Goal: Book appointment/travel/reservation

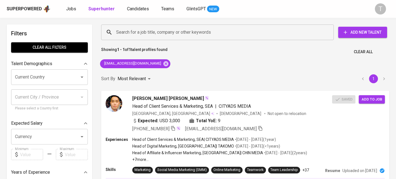
scroll to position [13, 0]
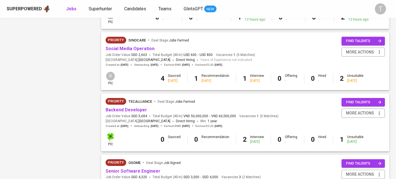
scroll to position [407, 0]
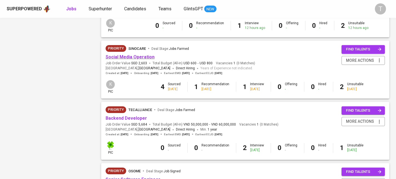
click at [136, 57] on link "Social Media Operation" at bounding box center [130, 56] width 49 height 5
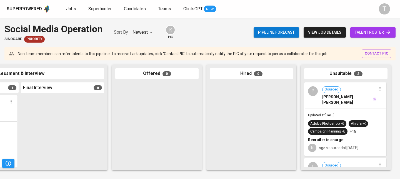
click at [346, 102] on div "P Sourced [PERSON_NAME] [PERSON_NAME]" at bounding box center [345, 96] width 81 height 26
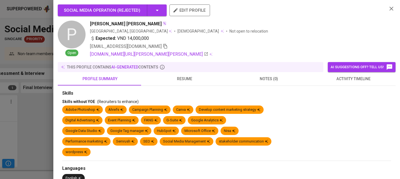
click at [171, 76] on span "resume" at bounding box center [185, 78] width 78 height 7
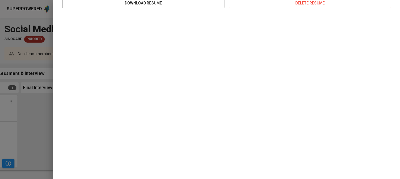
scroll to position [119, 0]
click at [26, 107] on div at bounding box center [200, 89] width 400 height 179
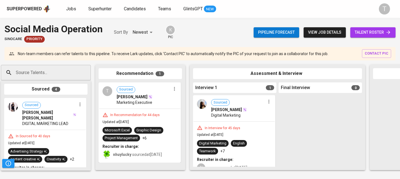
scroll to position [0, 1]
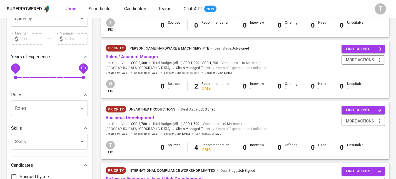
scroll to position [171, 0]
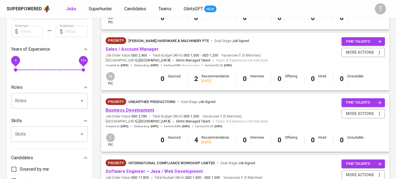
click at [141, 109] on link "Business Development" at bounding box center [130, 109] width 49 height 5
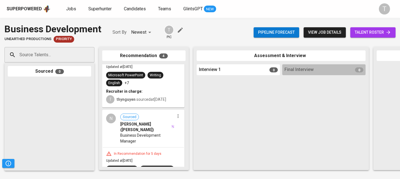
drag, startPoint x: 159, startPoint y: 132, endPoint x: 227, endPoint y: 102, distance: 74.6
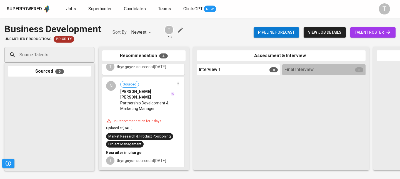
scroll to position [155, 0]
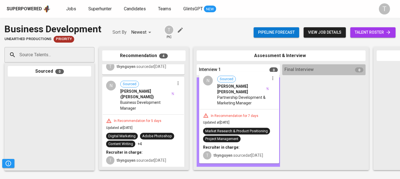
drag, startPoint x: 149, startPoint y: 96, endPoint x: 249, endPoint y: 98, distance: 99.7
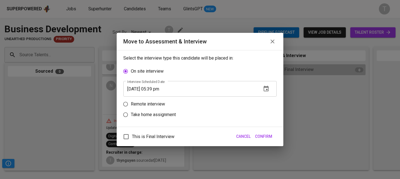
click at [268, 88] on icon "button" at bounding box center [266, 88] width 7 height 7
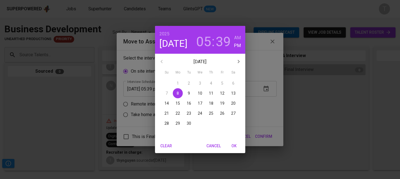
click at [142, 102] on div "[DATE] 05 : 39 AM PM [DATE] Su Mo Tu We Th Fr Sa 31 1 2 3 4 5 6 7 8 9 10 11 12 …" at bounding box center [200, 89] width 400 height 179
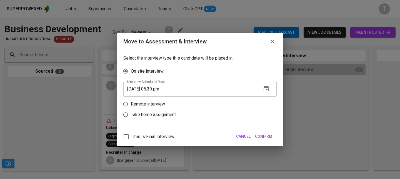
click at [141, 104] on p "Remote interview" at bounding box center [148, 104] width 34 height 7
click at [131, 104] on input "Remote interview" at bounding box center [125, 104] width 11 height 11
radio input "true"
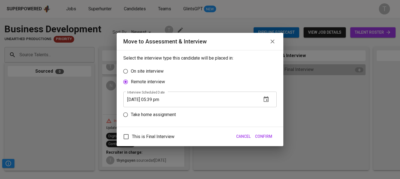
click at [267, 100] on icon "button" at bounding box center [266, 99] width 5 height 6
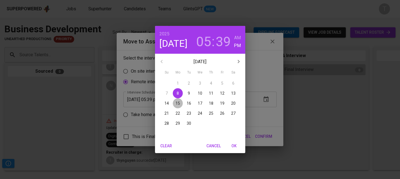
click at [179, 103] on p "15" at bounding box center [177, 103] width 4 height 6
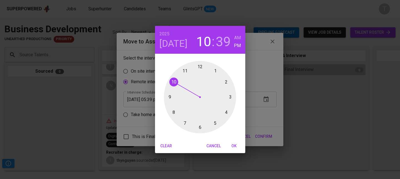
click at [174, 82] on div at bounding box center [200, 97] width 72 height 72
click at [199, 68] on div at bounding box center [200, 97] width 72 height 72
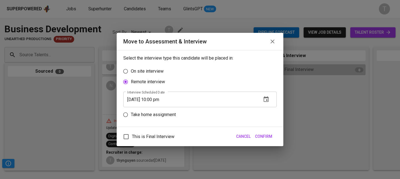
click at [268, 99] on icon "button" at bounding box center [266, 99] width 5 height 6
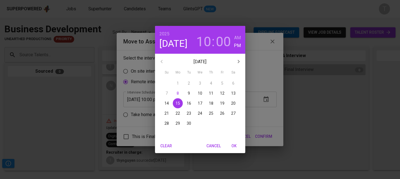
click at [240, 39] on h6 "AM" at bounding box center [237, 38] width 7 height 8
click at [234, 145] on span "OK" at bounding box center [233, 145] width 13 height 7
type input "[DATE] 10:00 am"
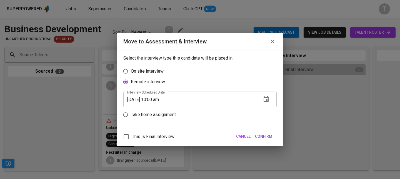
click at [265, 136] on span "Confirm" at bounding box center [263, 136] width 17 height 7
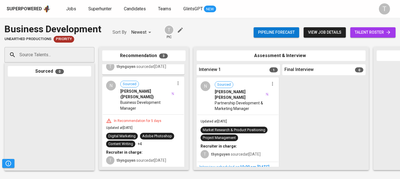
scroll to position [155, 0]
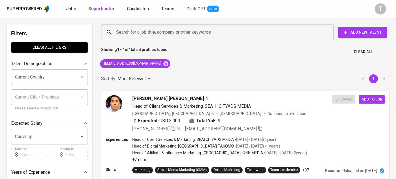
scroll to position [13, 0]
